Goal: Task Accomplishment & Management: Use online tool/utility

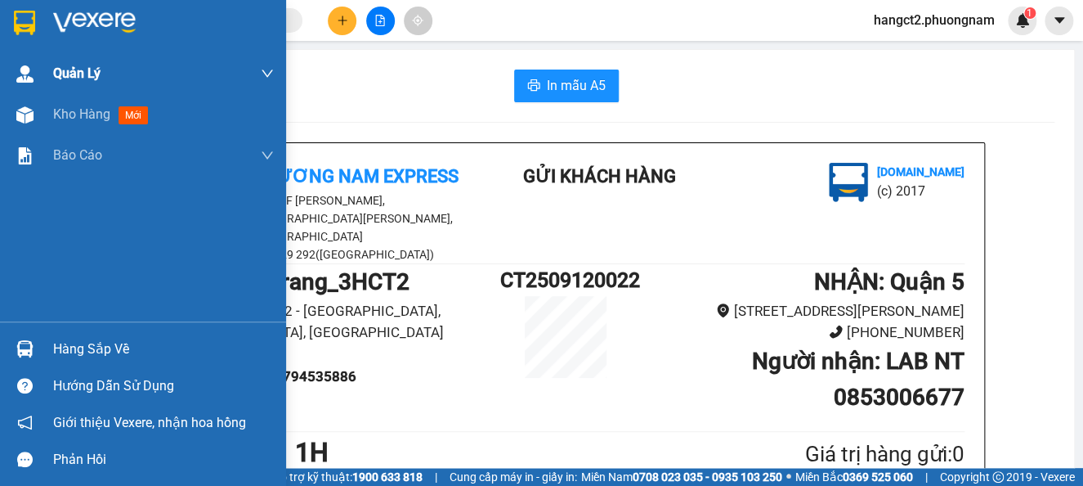
scroll to position [109, 0]
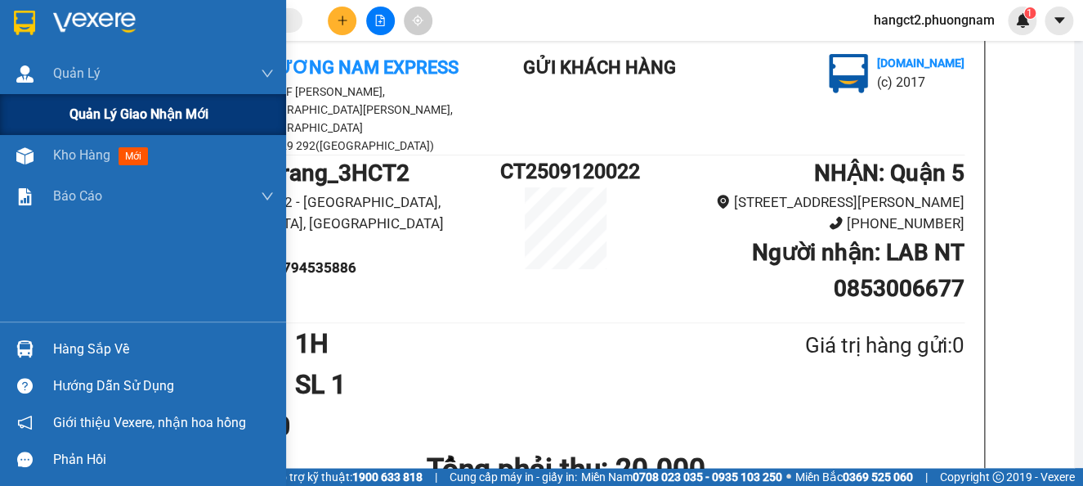
click at [72, 109] on span "Quản lý giao nhận mới" at bounding box center [138, 114] width 139 height 20
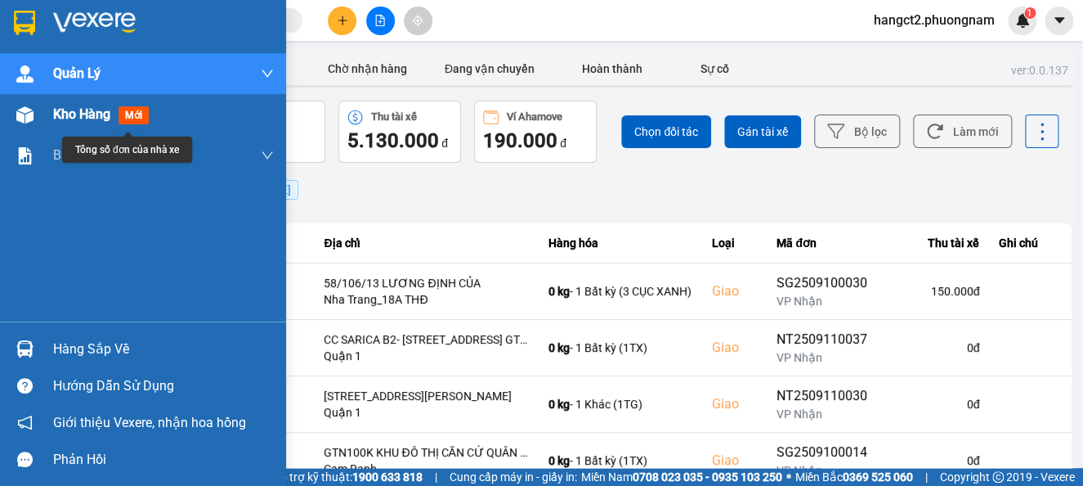
click at [29, 117] on img at bounding box center [24, 114] width 17 height 17
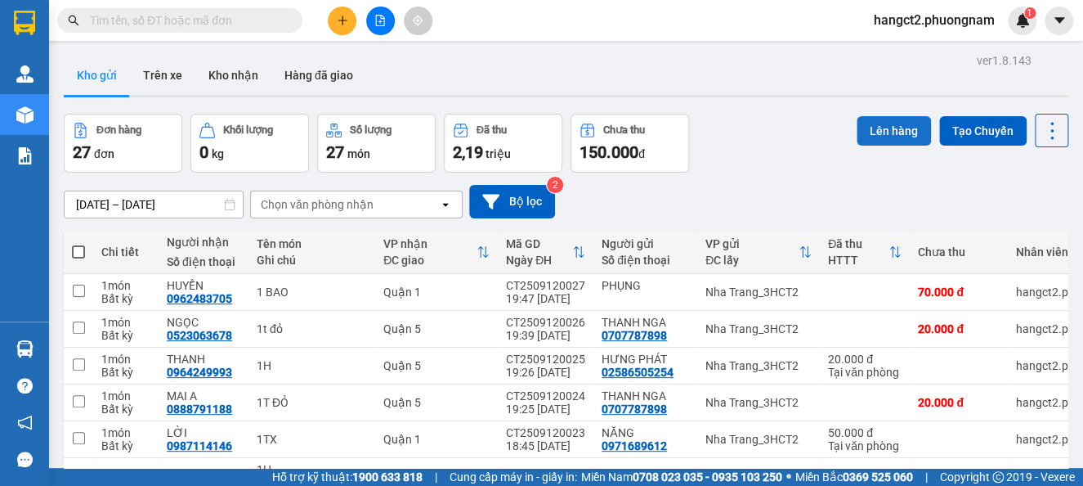
click at [887, 123] on button "Lên hàng" at bounding box center [894, 130] width 74 height 29
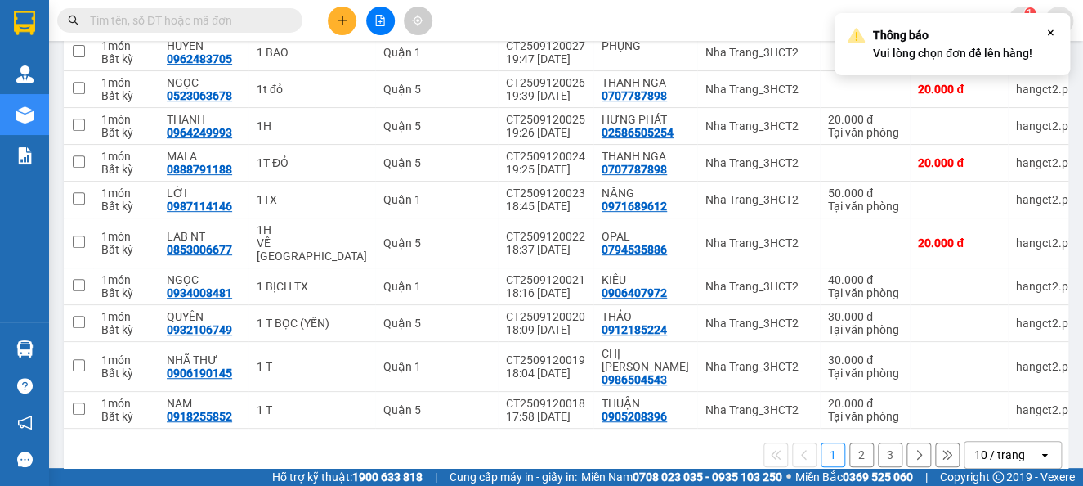
scroll to position [261, 0]
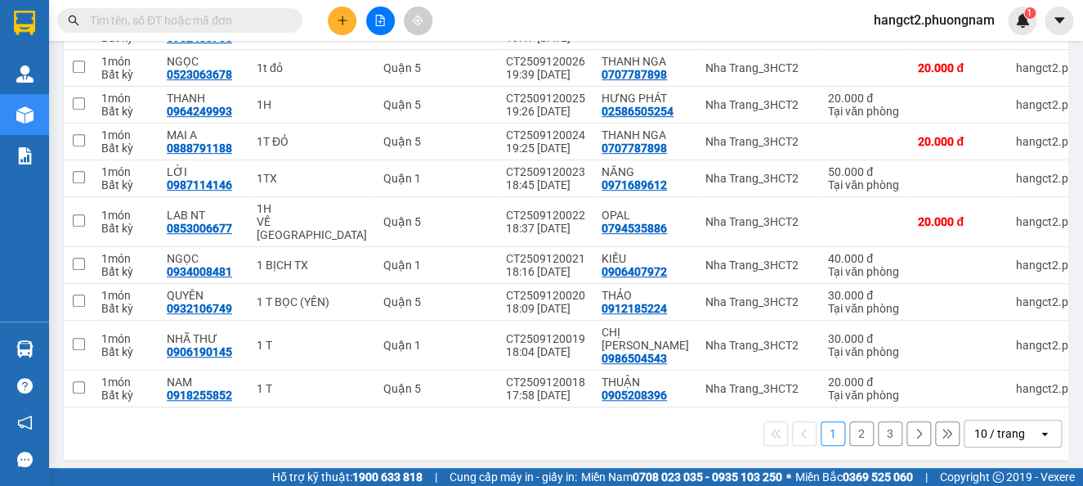
click at [1038, 427] on icon "open" at bounding box center [1044, 433] width 13 height 13
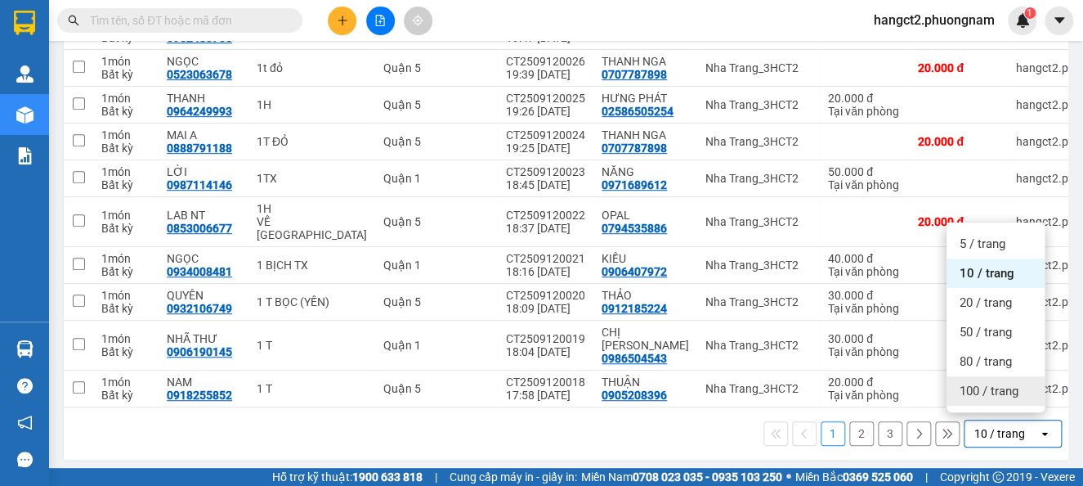
click at [1013, 392] on span "100 / trang" at bounding box center [989, 391] width 59 height 16
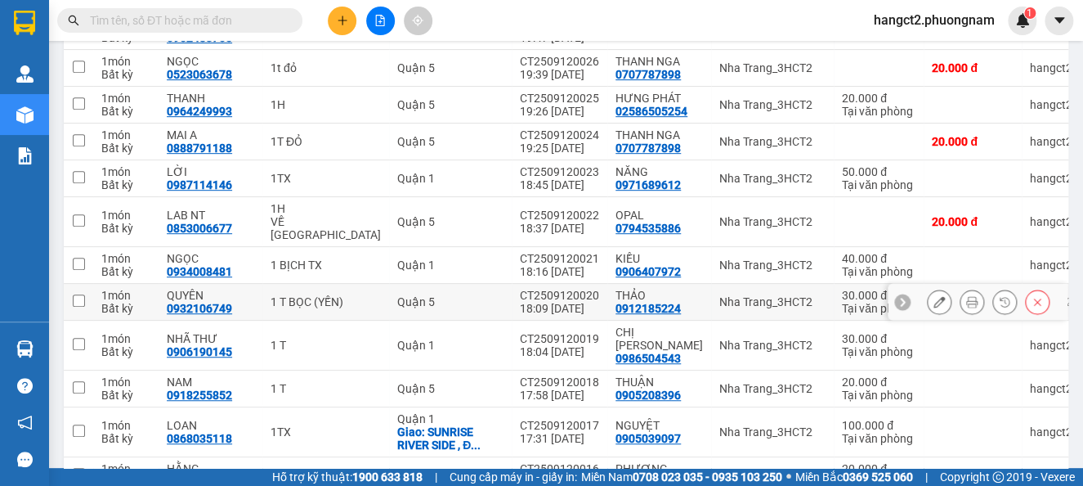
scroll to position [0, 0]
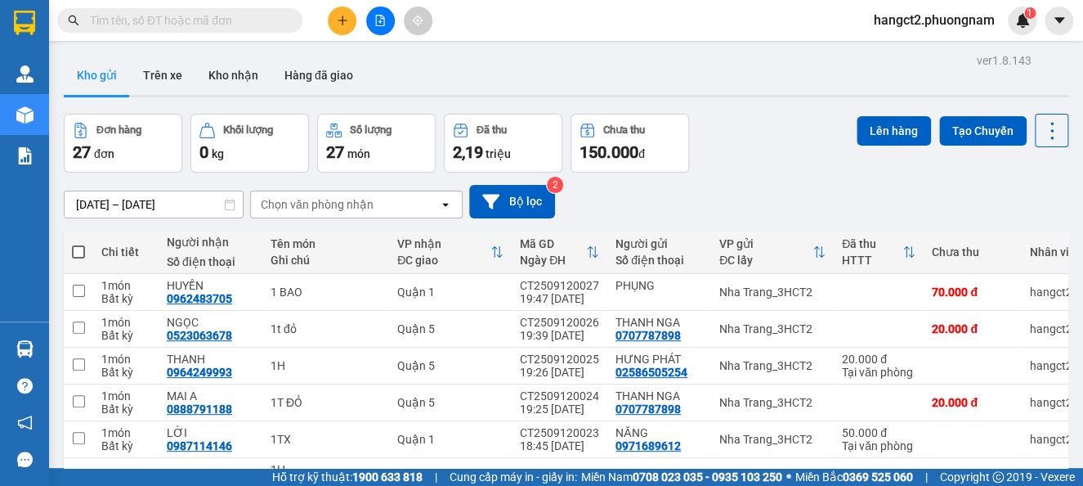
click at [78, 253] on span at bounding box center [78, 251] width 13 height 13
click at [78, 244] on input "checkbox" at bounding box center [78, 244] width 0 height 0
checkbox input "true"
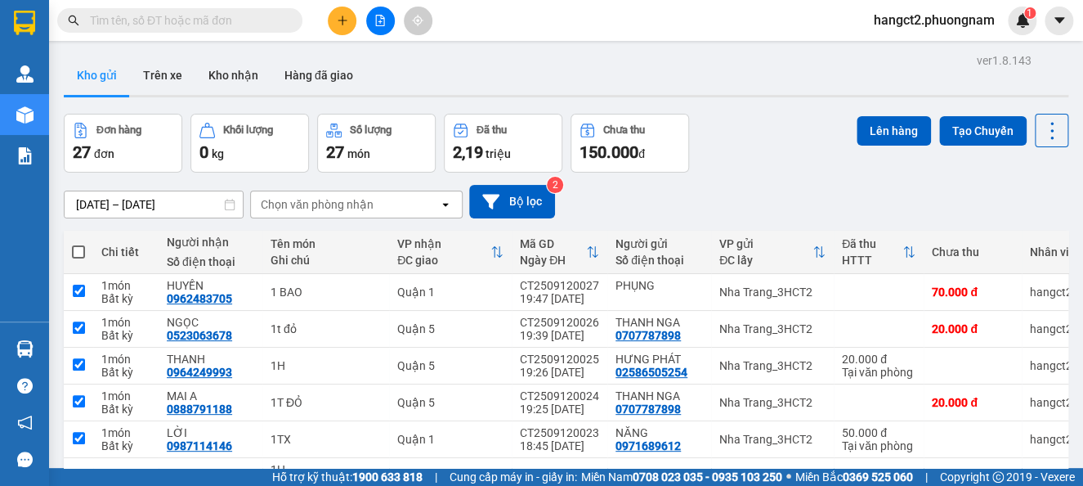
checkbox input "true"
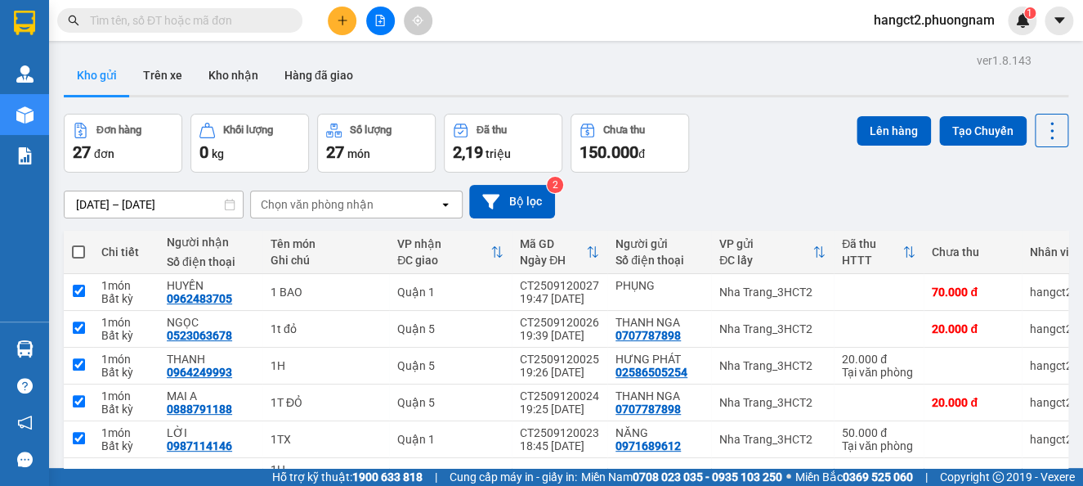
checkbox input "true"
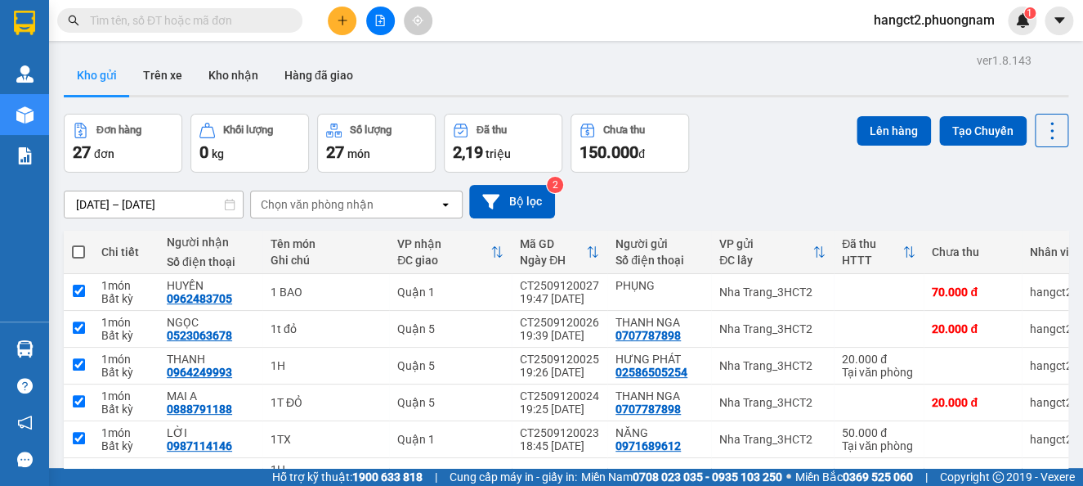
checkbox input "true"
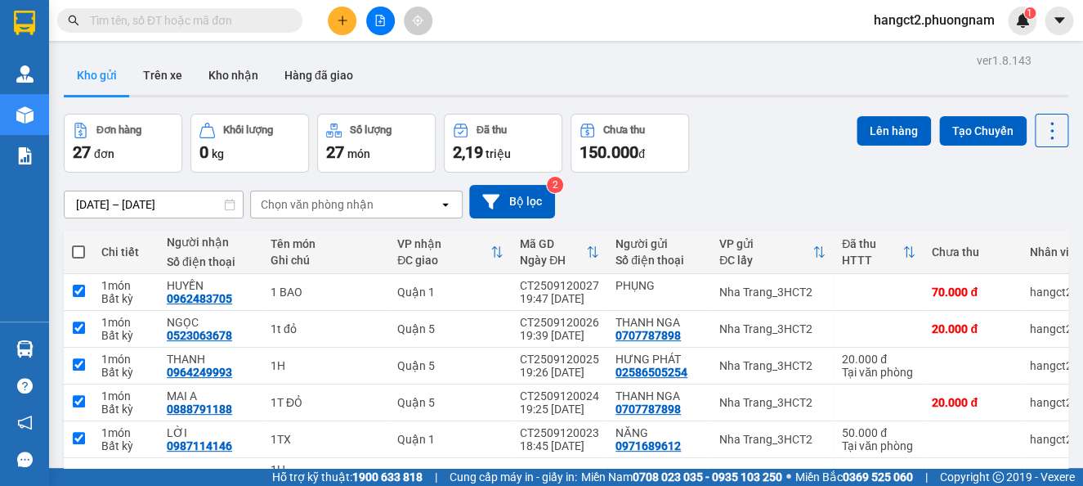
checkbox input "true"
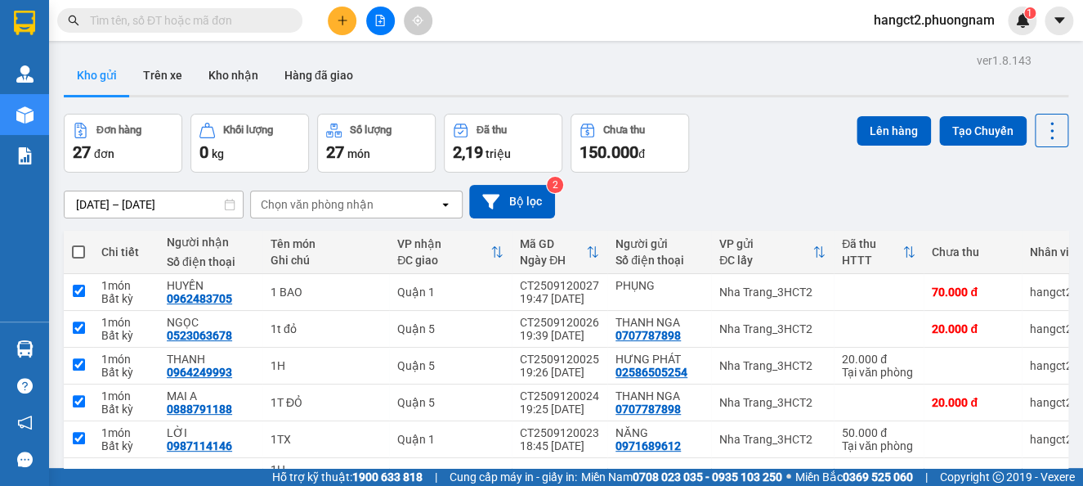
checkbox input "true"
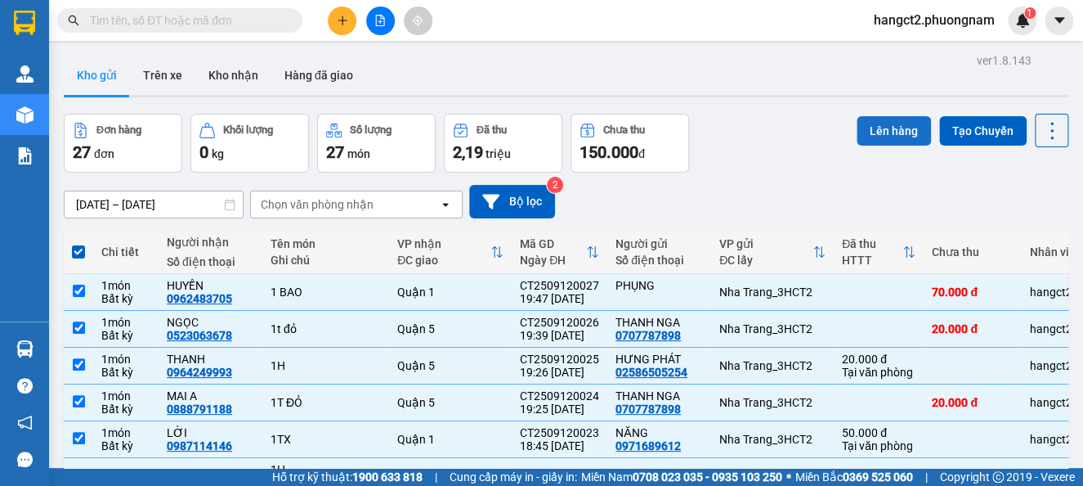
click at [880, 131] on button "Lên hàng" at bounding box center [894, 130] width 74 height 29
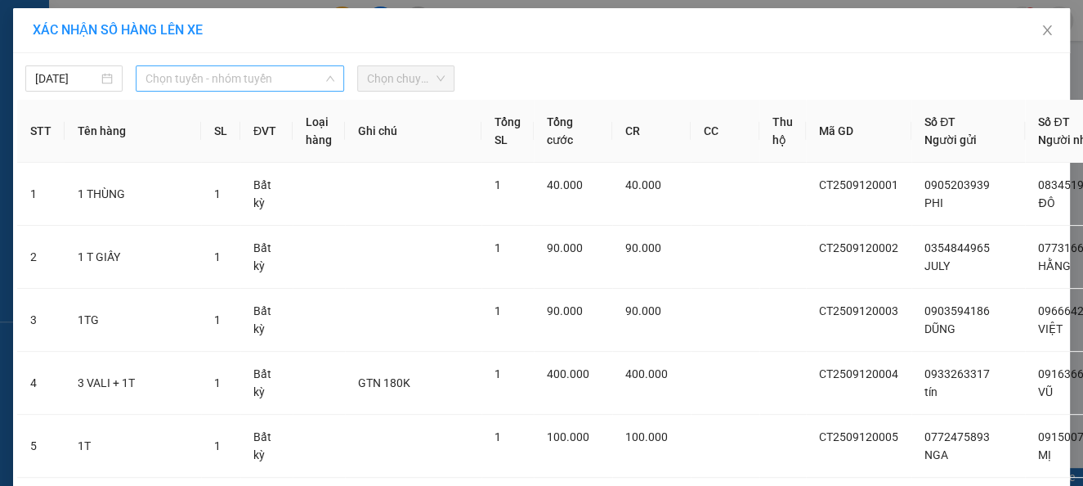
click at [234, 83] on span "Chọn tuyến - nhóm tuyến" at bounding box center [240, 78] width 189 height 25
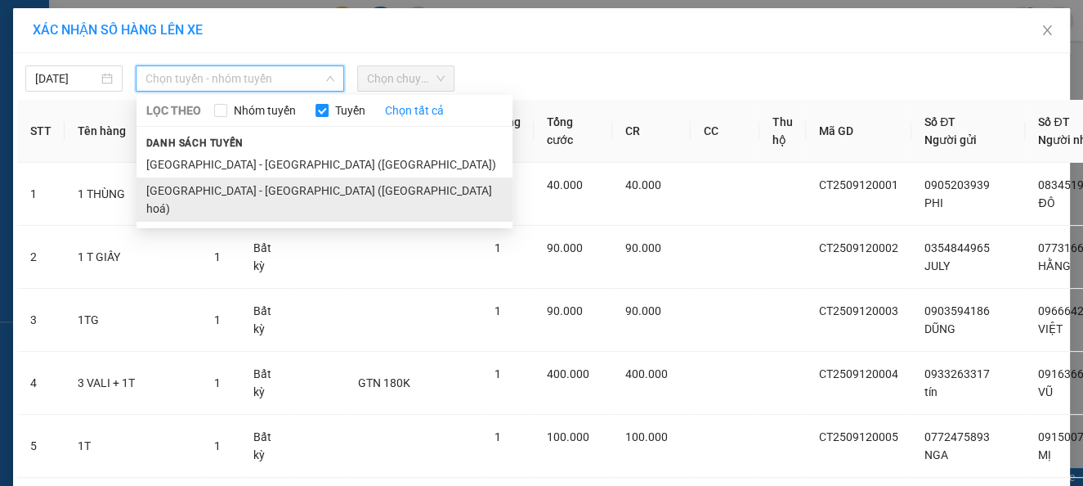
click at [213, 192] on li "[GEOGRAPHIC_DATA] - [GEOGRAPHIC_DATA] ([GEOGRAPHIC_DATA] hoá)" at bounding box center [325, 199] width 376 height 44
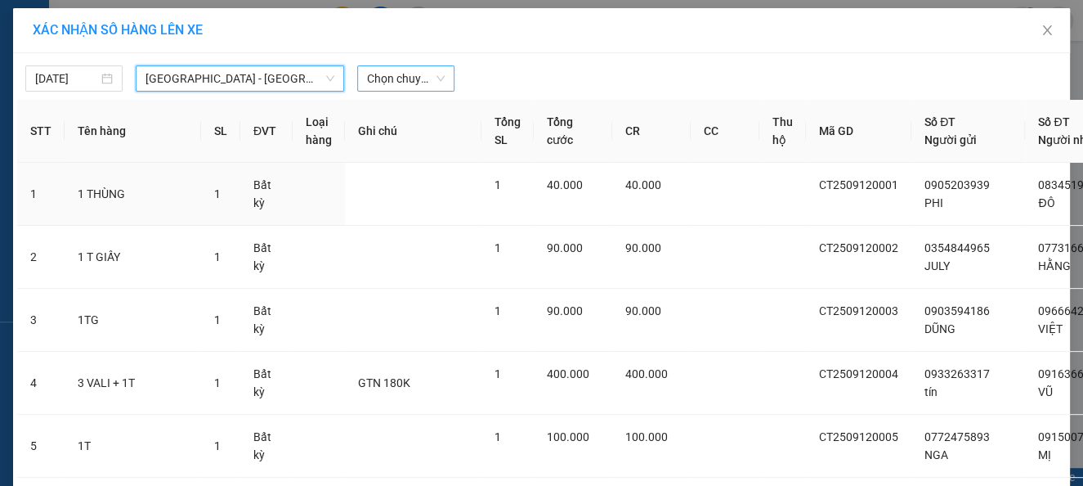
click at [425, 82] on span "Chọn chuyến" at bounding box center [406, 78] width 78 height 25
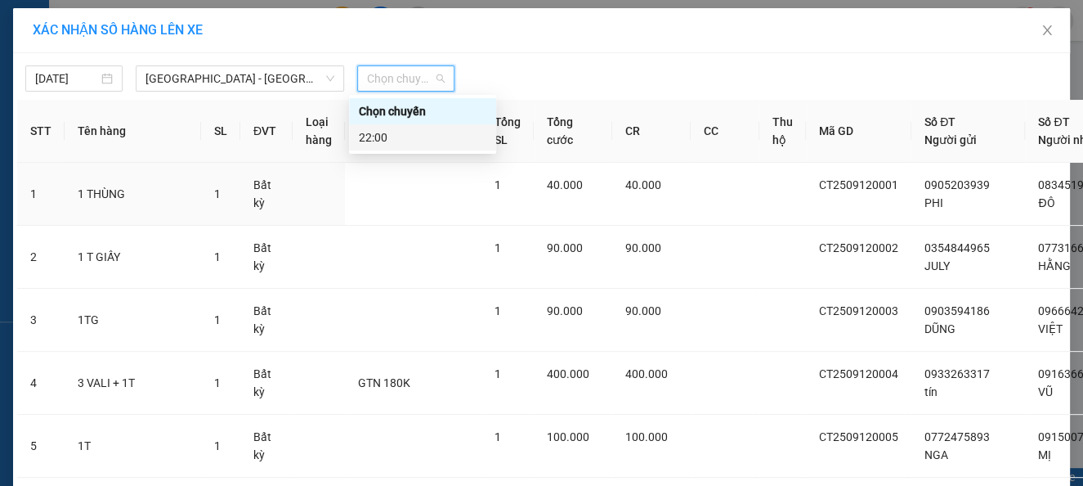
click at [379, 139] on div "22:00" at bounding box center [423, 137] width 128 height 18
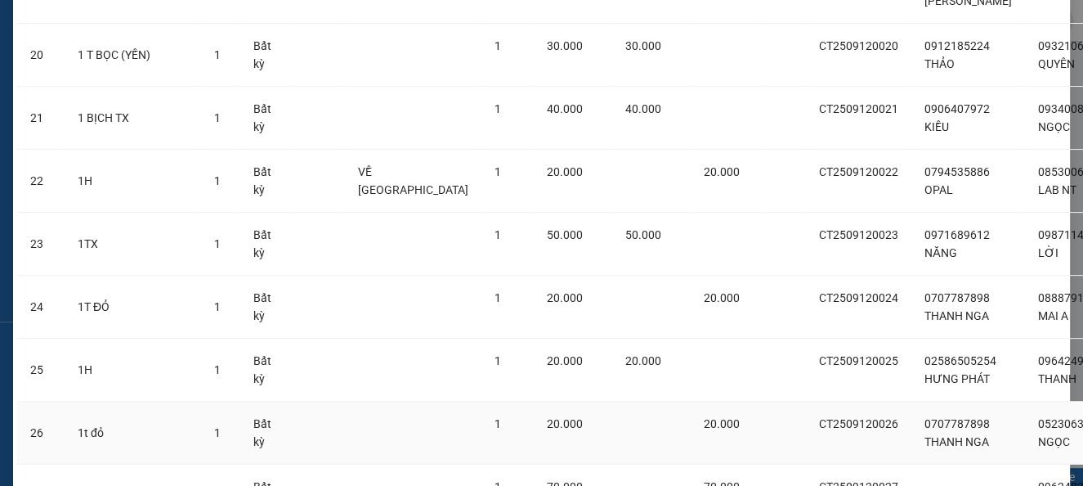
scroll to position [1559, 0]
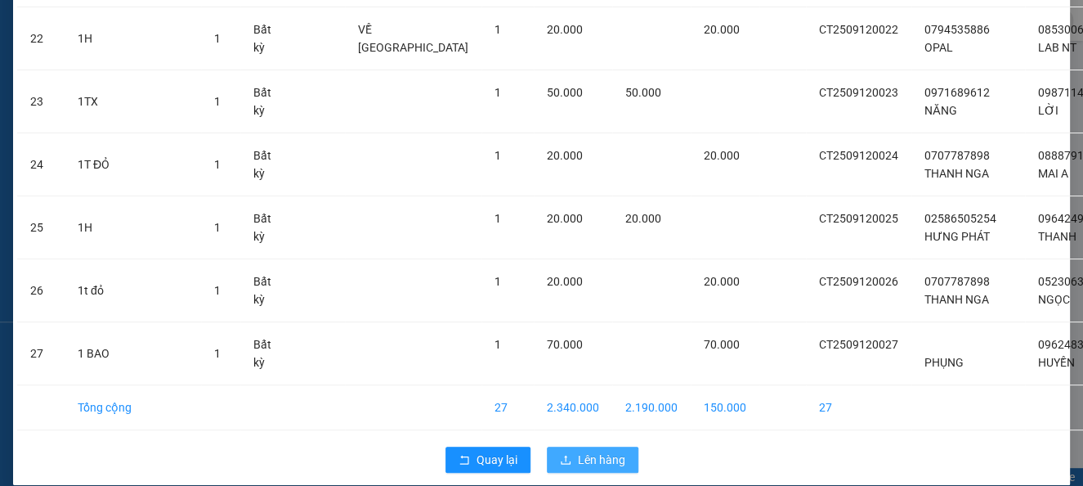
click at [589, 450] on span "Lên hàng" at bounding box center [601, 459] width 47 height 18
